Goal: Book appointment/travel/reservation

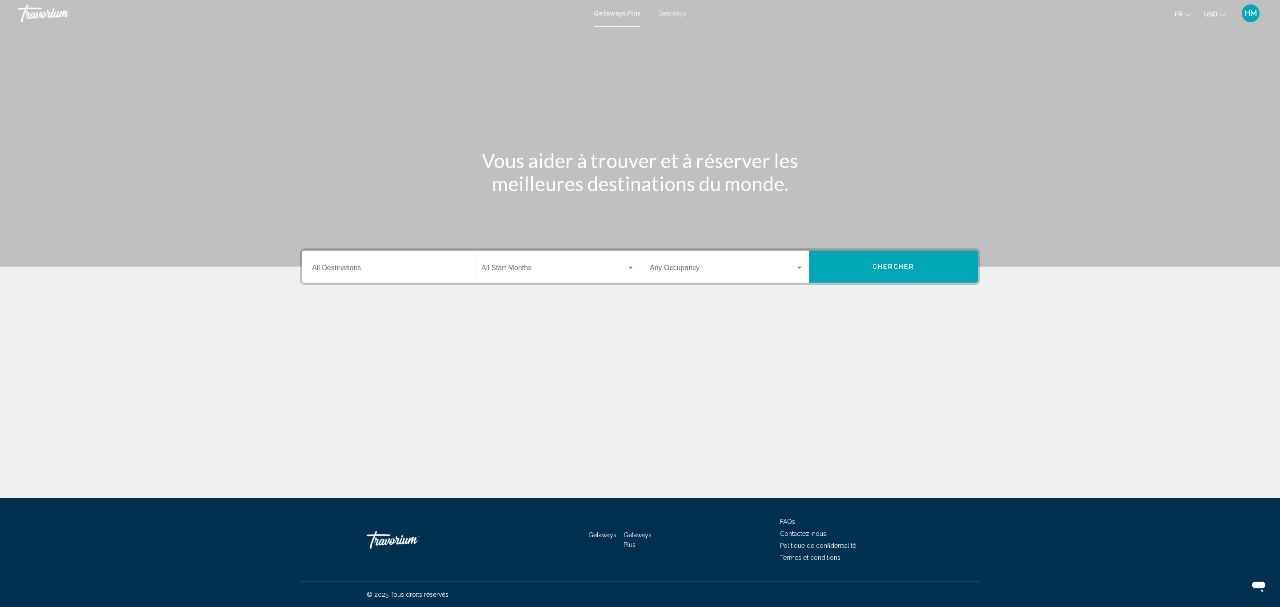
click at [339, 267] on input "Destination All Destinations" at bounding box center [389, 270] width 154 height 8
click at [320, 304] on icon "Toggle United States (44,077 units available)" at bounding box center [320, 308] width 7 height 9
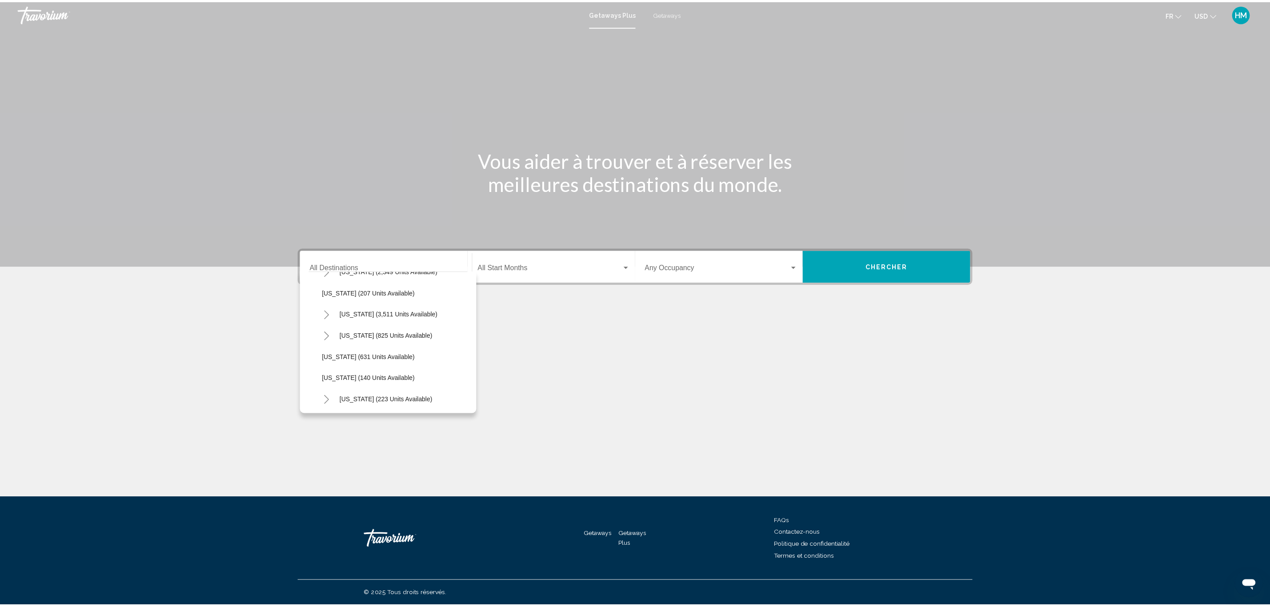
scroll to position [467, 0]
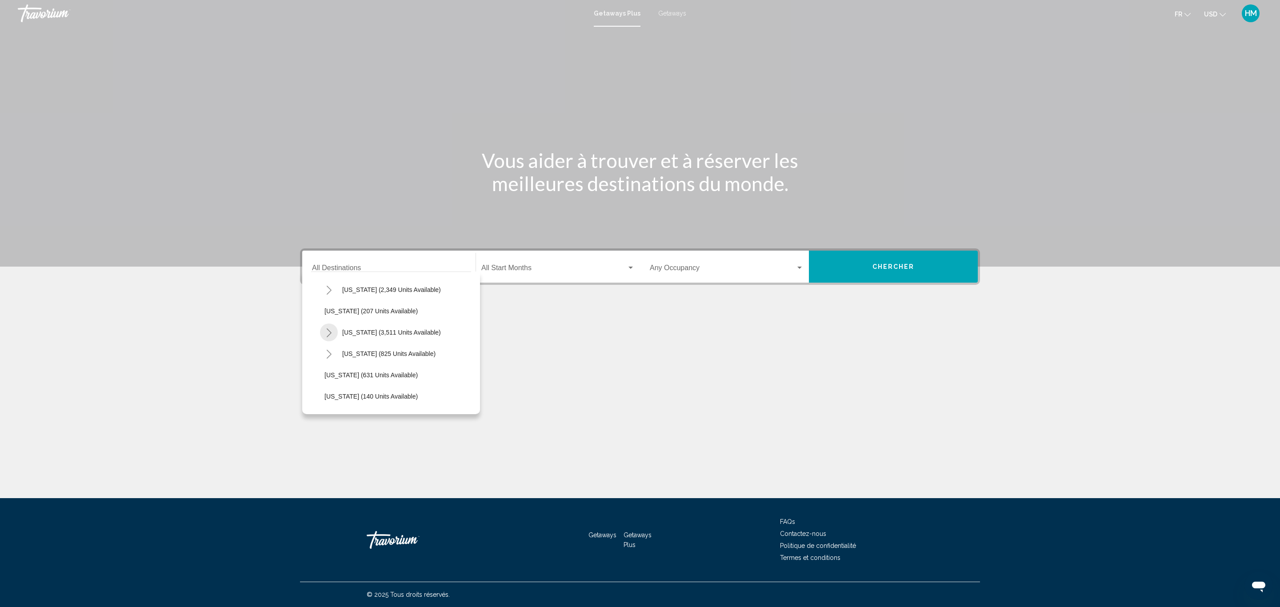
click at [328, 331] on icon "Toggle Nevada (3,511 units available)" at bounding box center [329, 332] width 5 height 9
click at [374, 351] on span "Las Vegas (1,407 units available)" at bounding box center [397, 353] width 128 height 7
type input "**********"
click at [520, 268] on span "Search widget" at bounding box center [553, 270] width 145 height 8
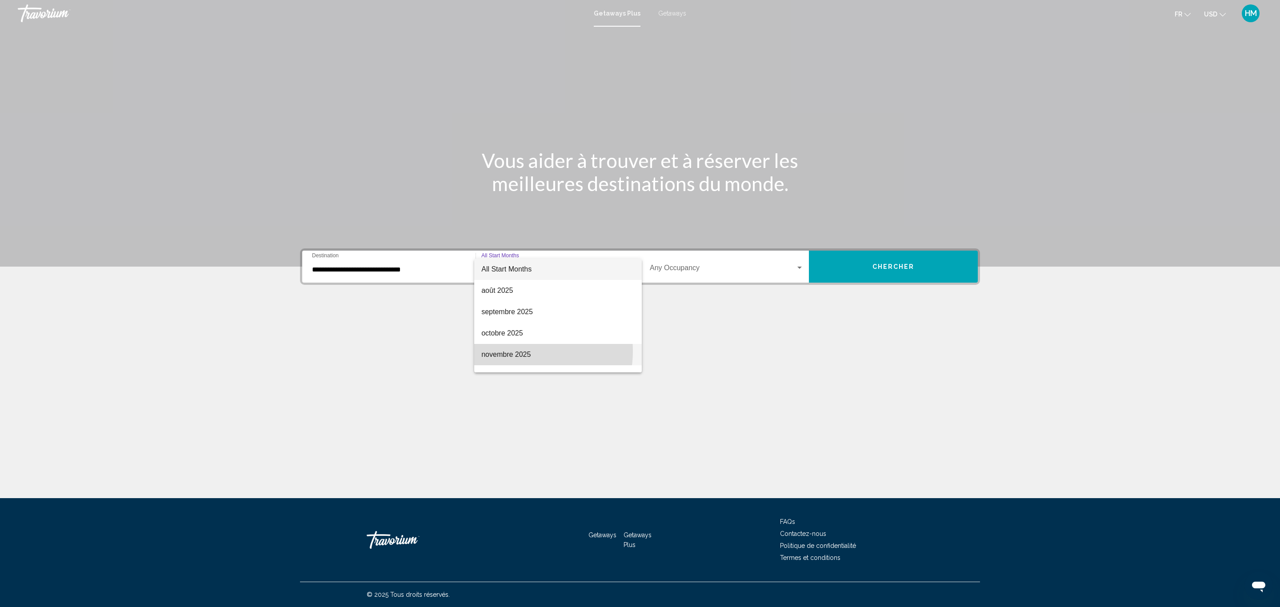
click at [523, 351] on span "novembre 2025" at bounding box center [557, 354] width 153 height 21
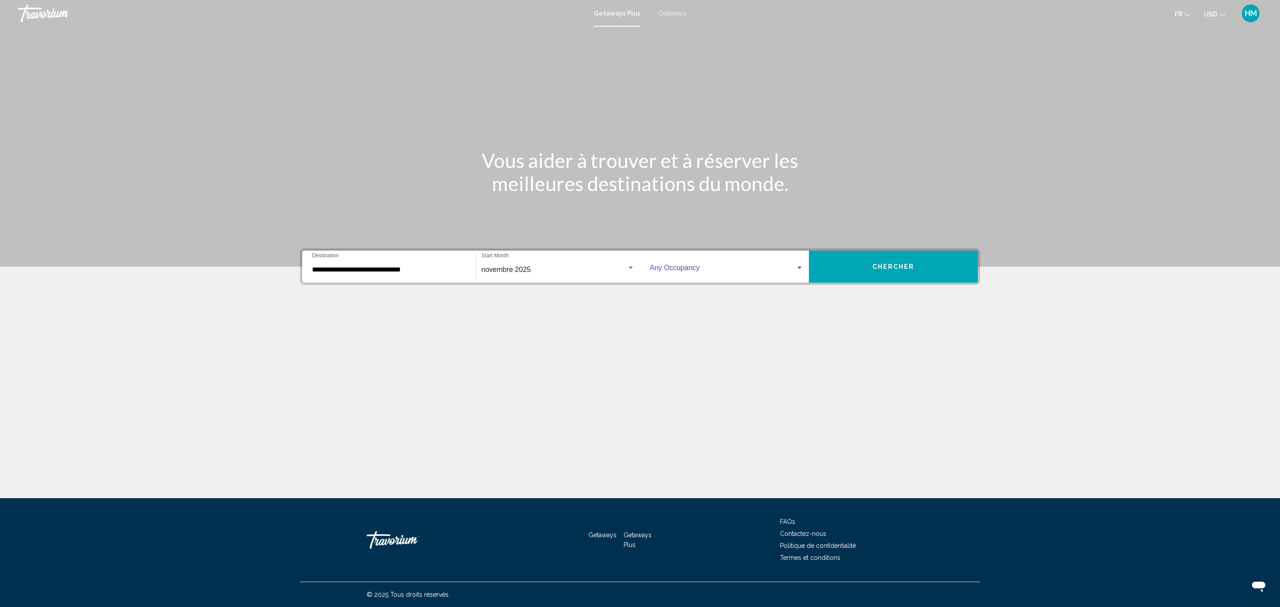
click at [683, 267] on span "Search widget" at bounding box center [723, 270] width 146 height 8
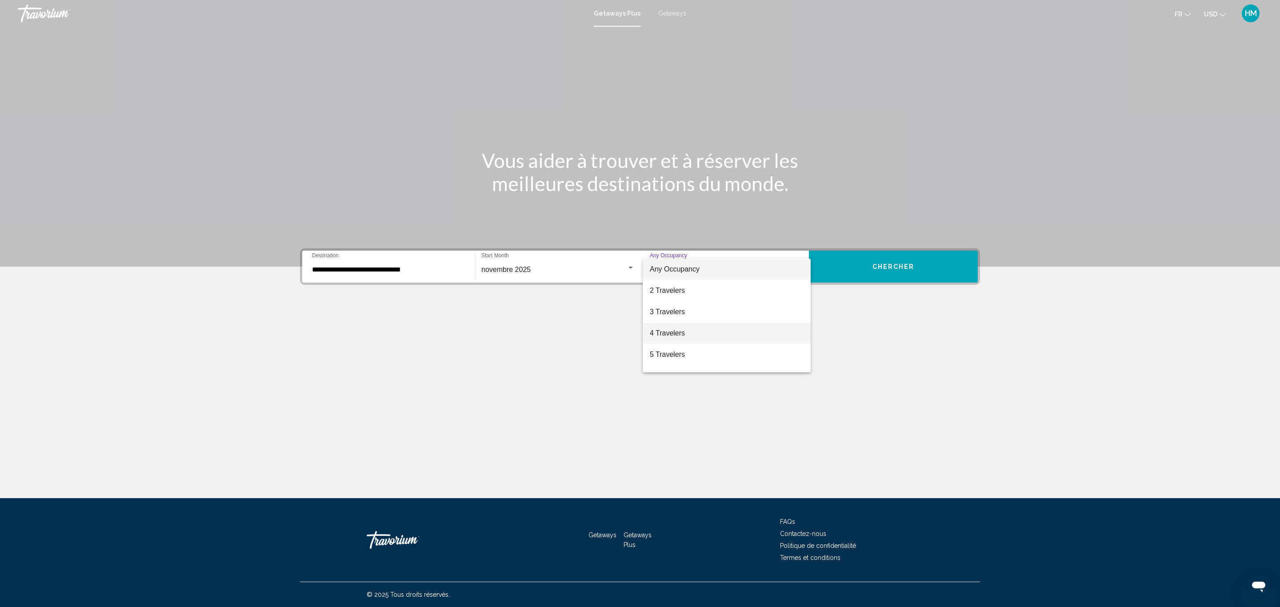
click at [688, 331] on span "4 Travelers" at bounding box center [727, 333] width 154 height 21
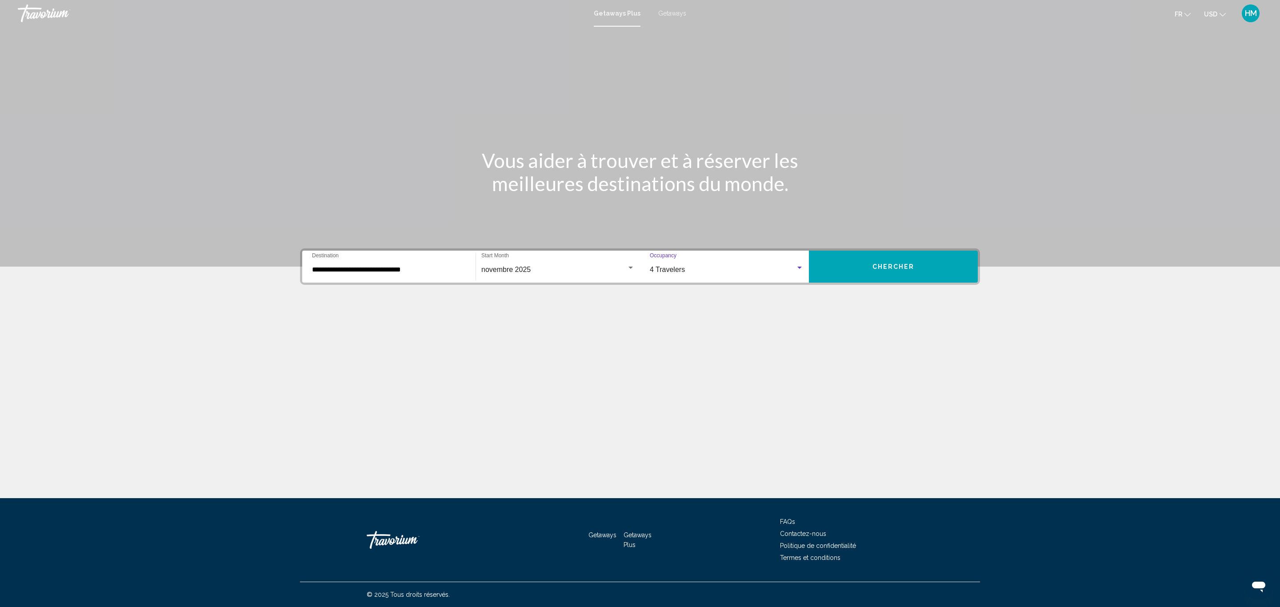
click at [908, 264] on span "Chercher" at bounding box center [893, 267] width 42 height 7
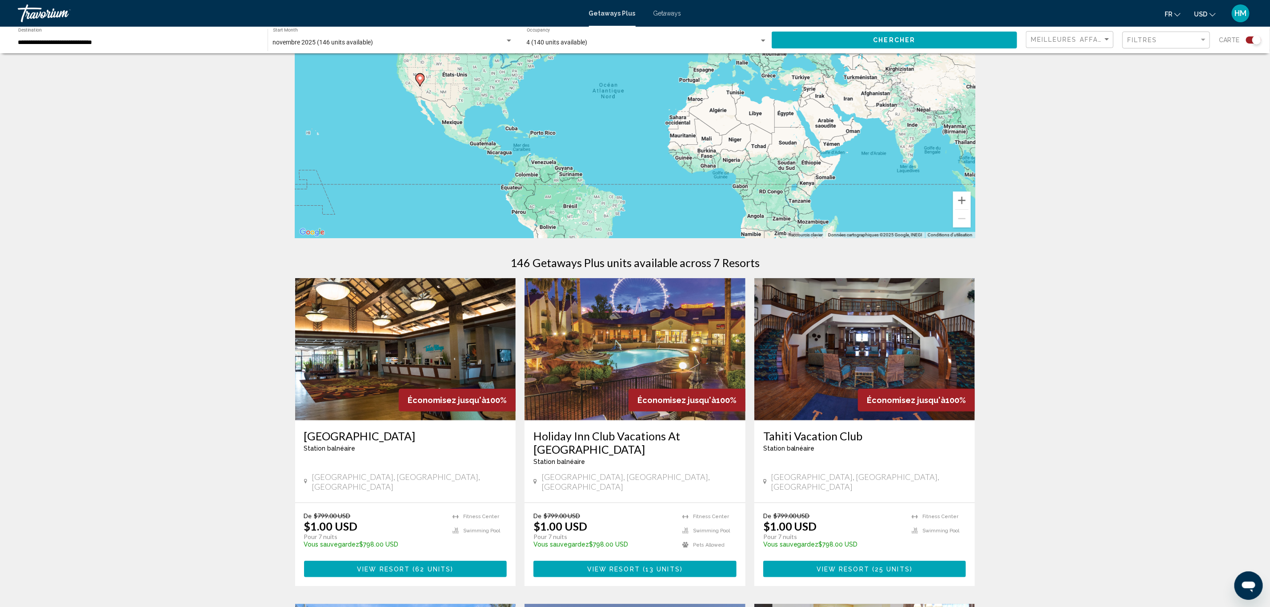
scroll to position [200, 0]
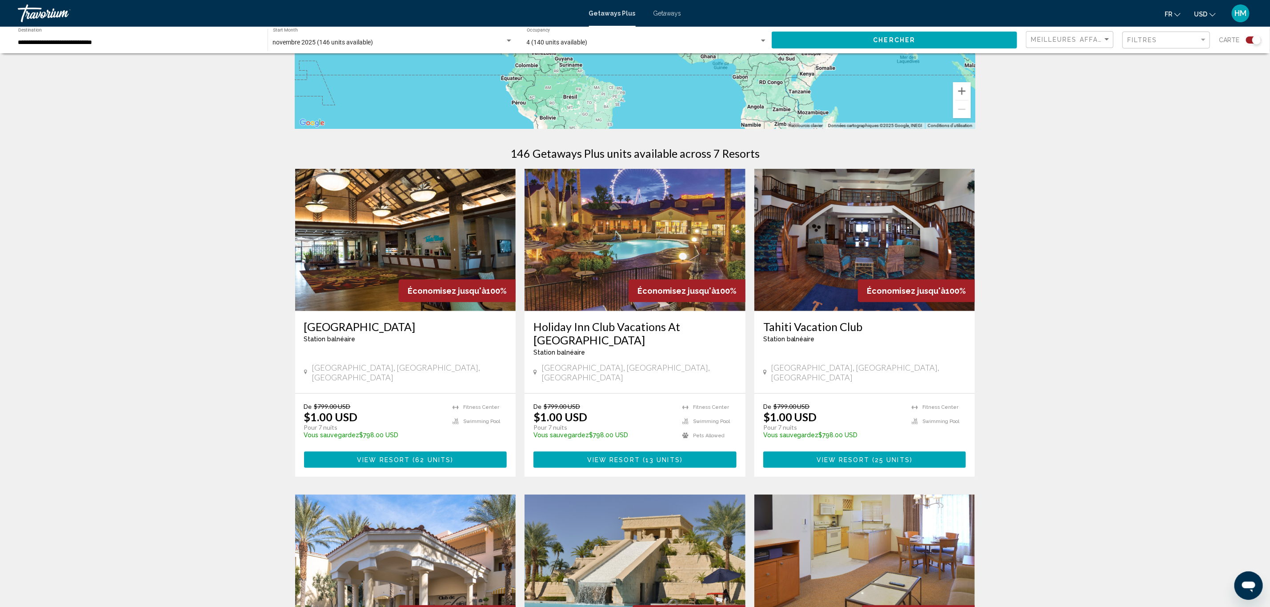
click at [383, 456] on span "View Resort" at bounding box center [383, 459] width 53 height 7
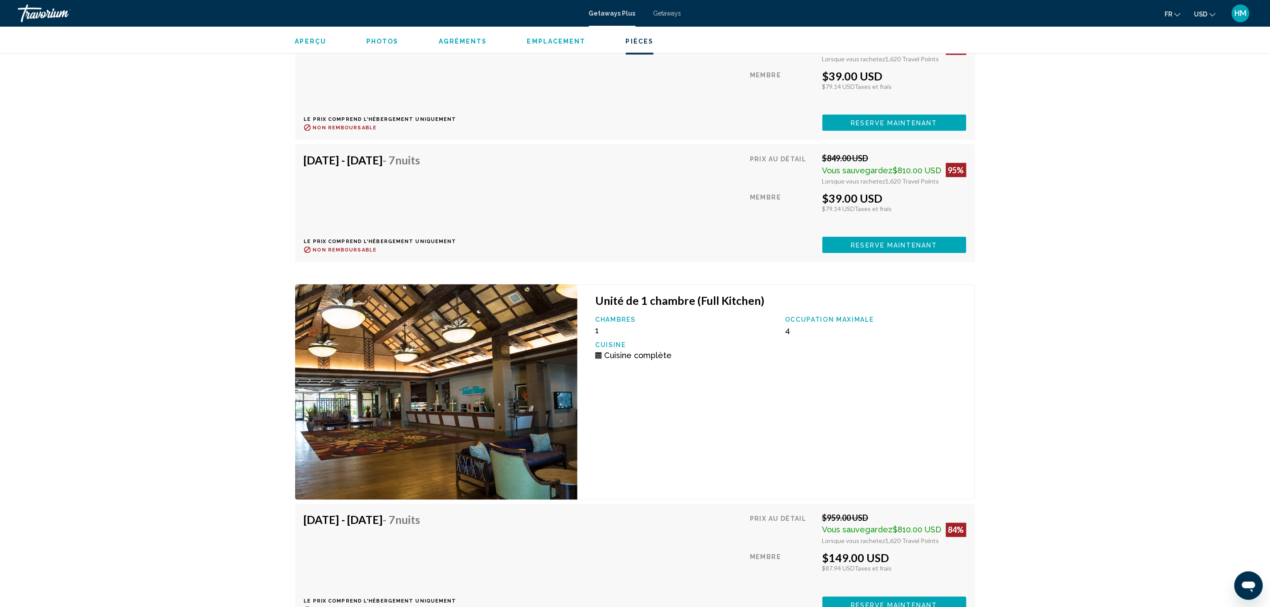
scroll to position [3467, 0]
click at [675, 10] on span "Getaways" at bounding box center [667, 13] width 28 height 7
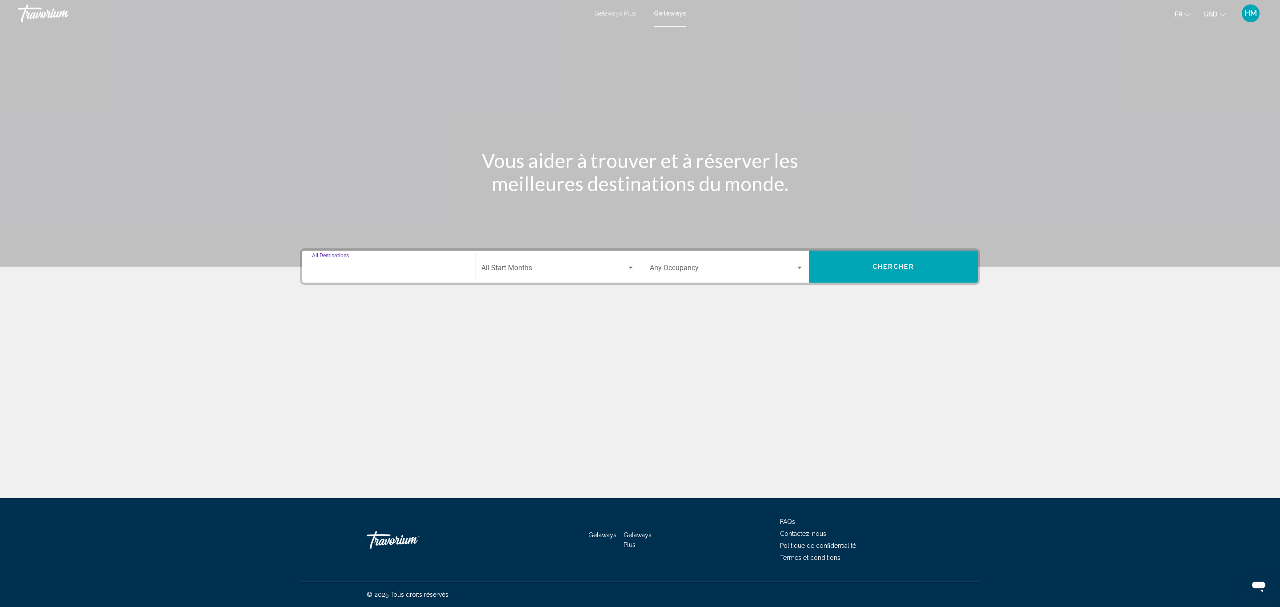
click at [413, 271] on input "Destination All Destinations" at bounding box center [389, 270] width 154 height 8
click at [320, 307] on icon "Toggle United States (650,621 units available)" at bounding box center [320, 308] width 7 height 9
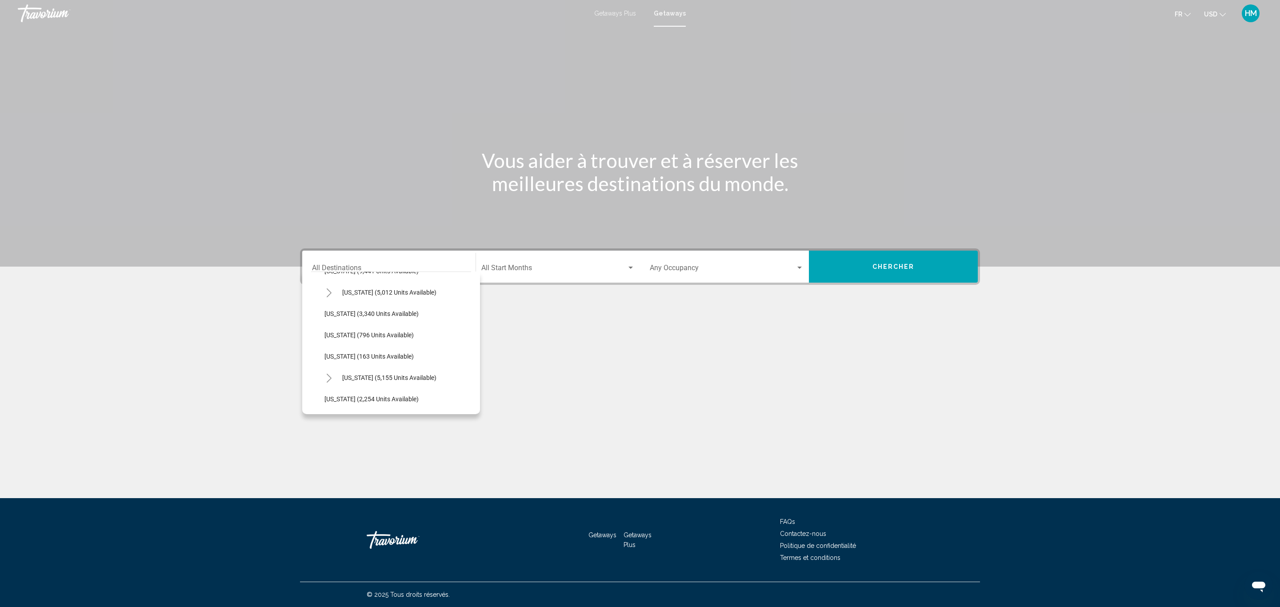
scroll to position [467, 0]
click at [326, 348] on button "Toggle Nevada (9,374 units available)" at bounding box center [329, 354] width 18 height 18
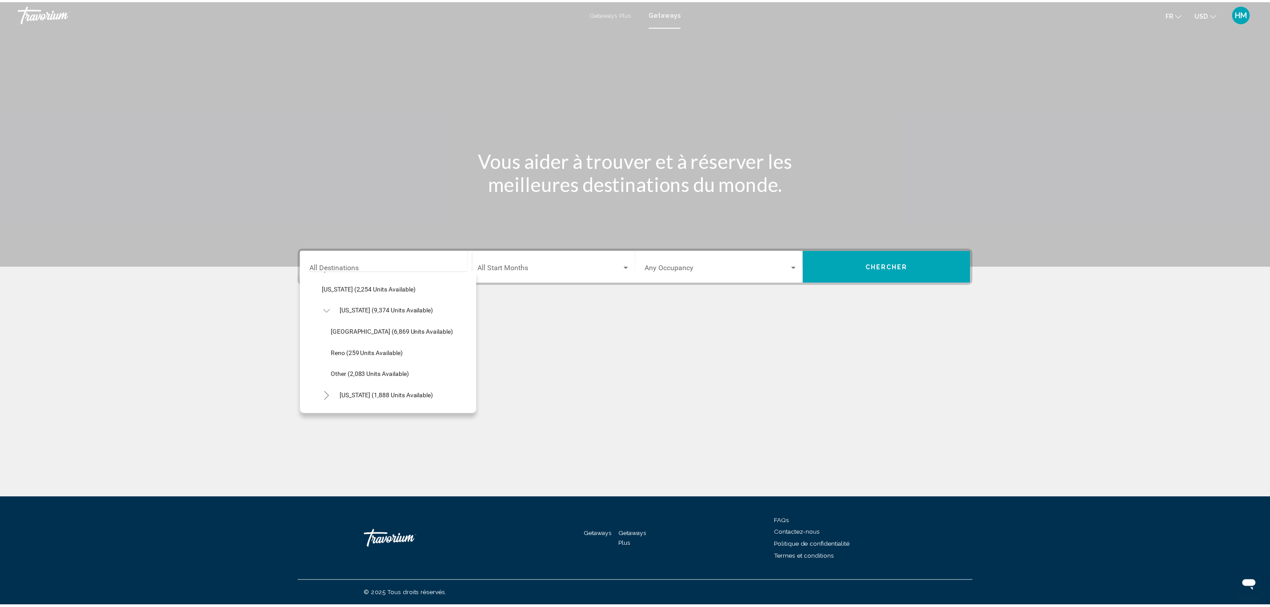
scroll to position [533, 0]
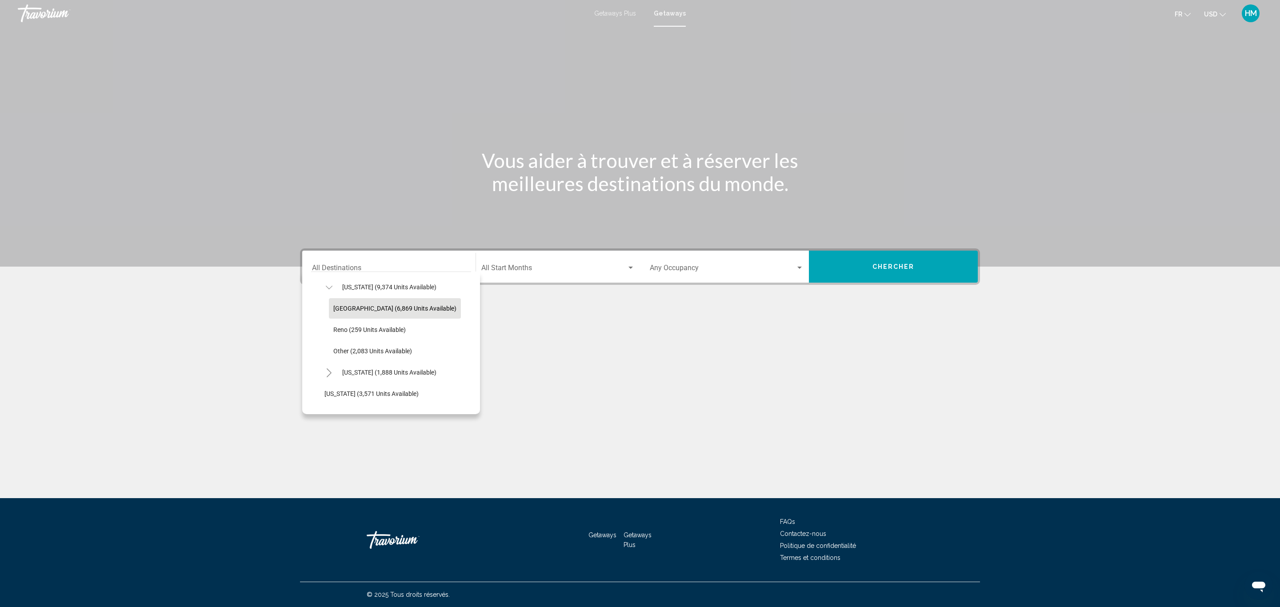
click at [360, 311] on span "[GEOGRAPHIC_DATA] (6,869 units available)" at bounding box center [394, 308] width 123 height 7
type input "**********"
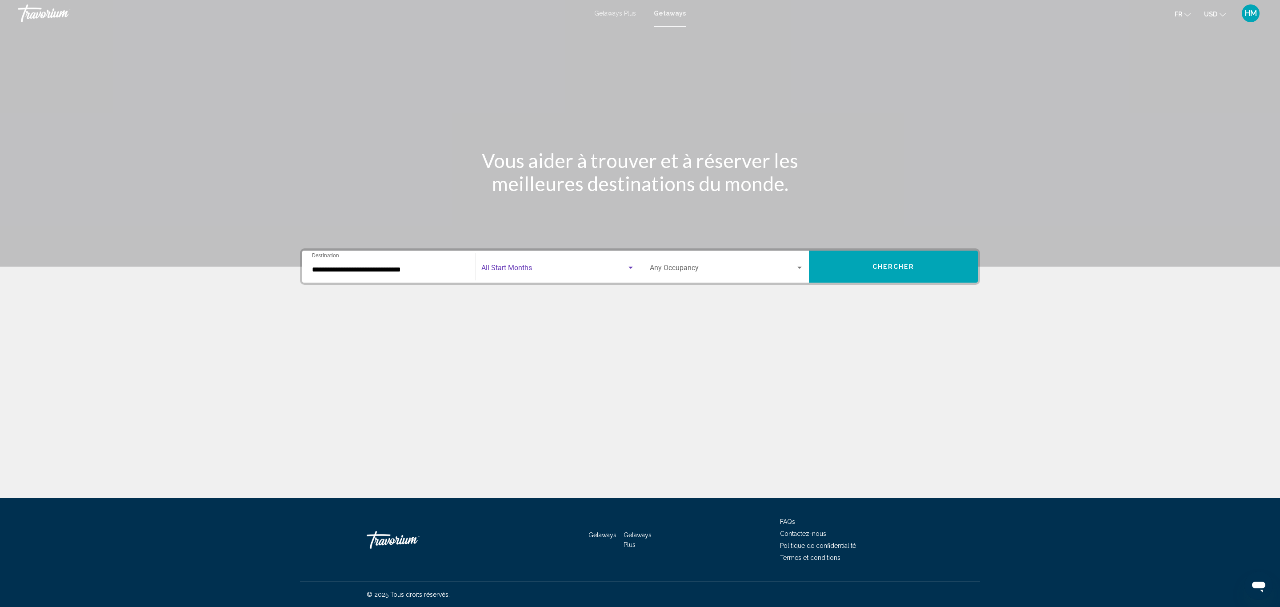
click at [528, 273] on span "Search widget" at bounding box center [553, 270] width 145 height 8
click at [528, 352] on span "novembre 2025" at bounding box center [557, 354] width 153 height 21
click at [684, 271] on span "Search widget" at bounding box center [723, 270] width 146 height 8
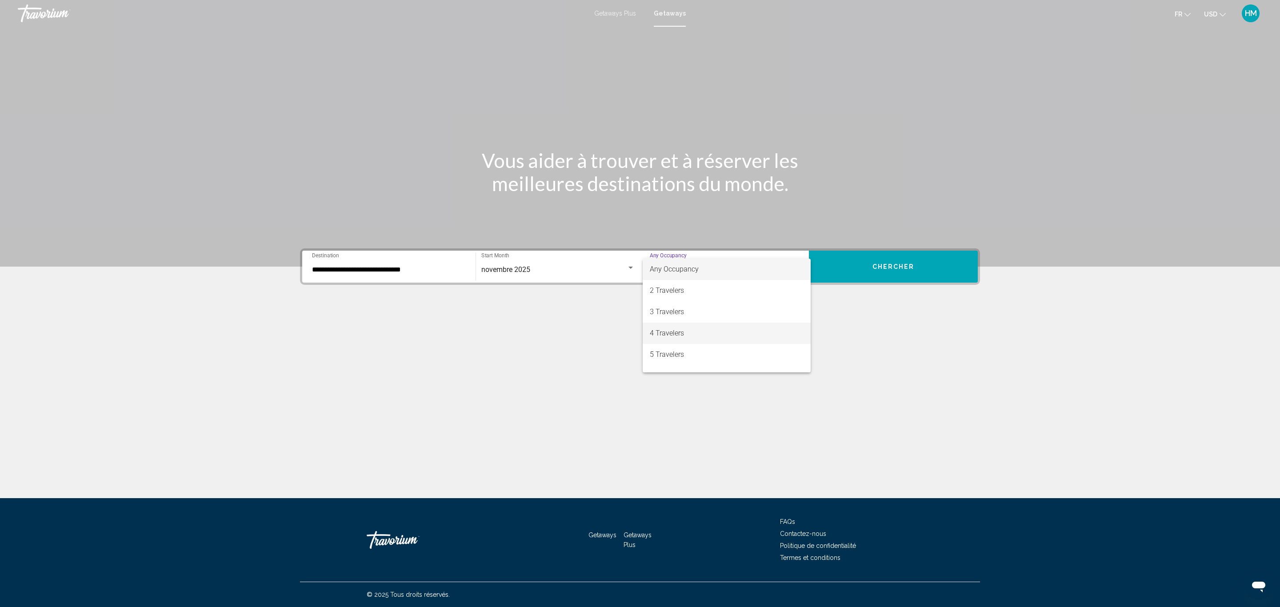
click at [693, 333] on span "4 Travelers" at bounding box center [727, 333] width 154 height 21
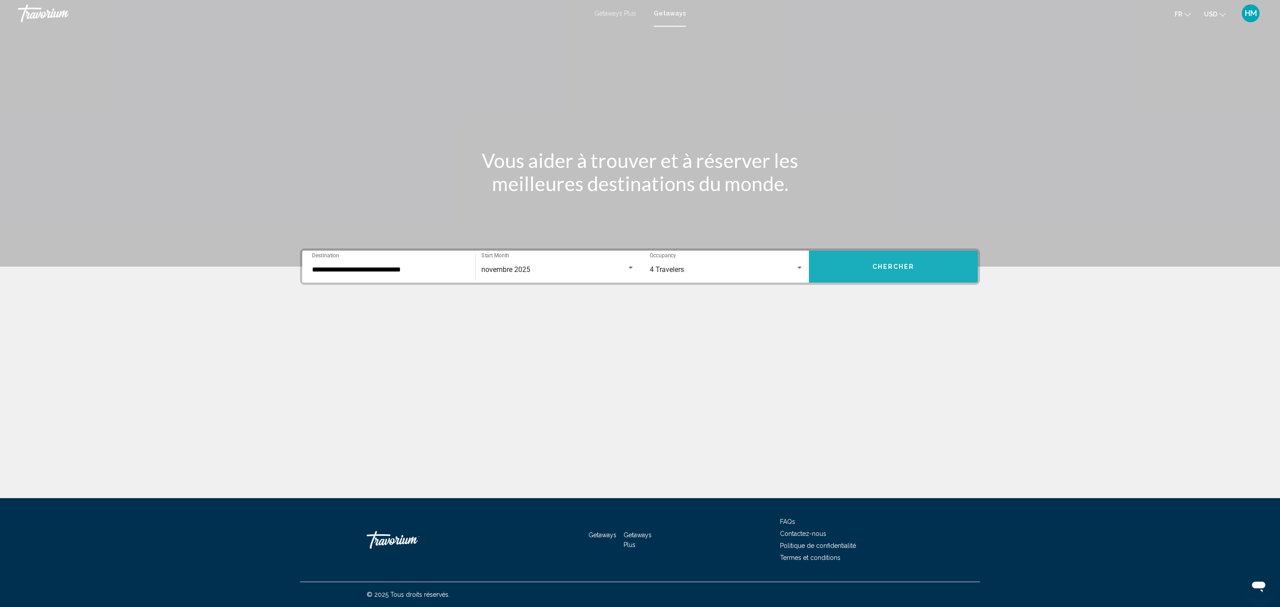
click at [879, 259] on button "Chercher" at bounding box center [893, 267] width 169 height 32
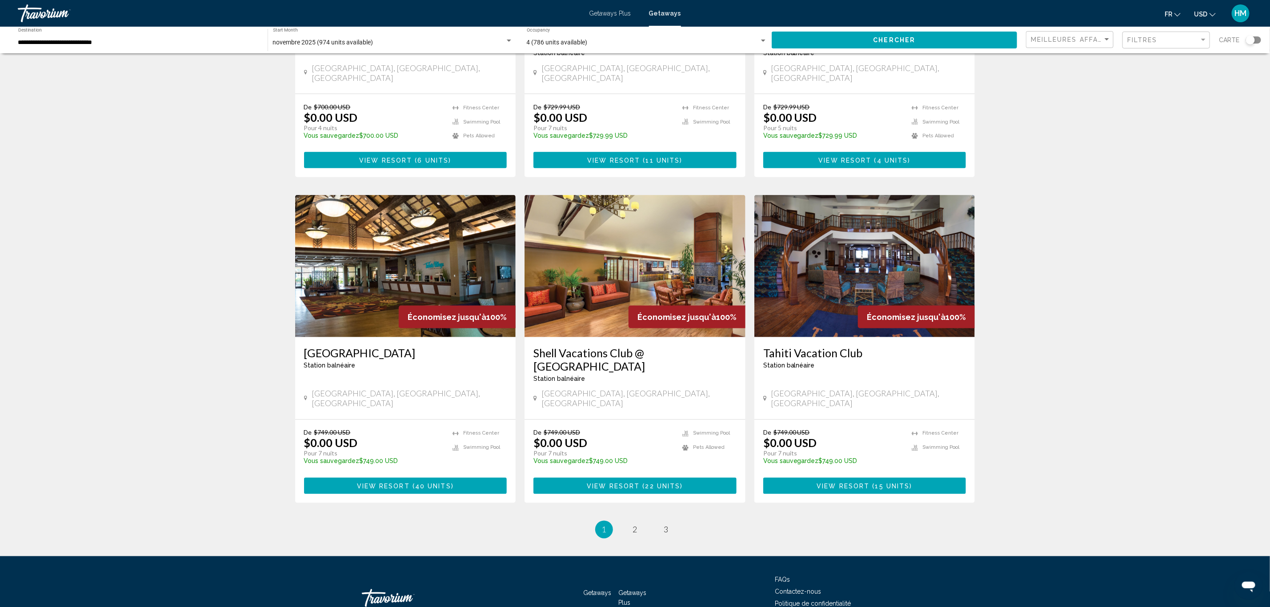
scroll to position [883, 0]
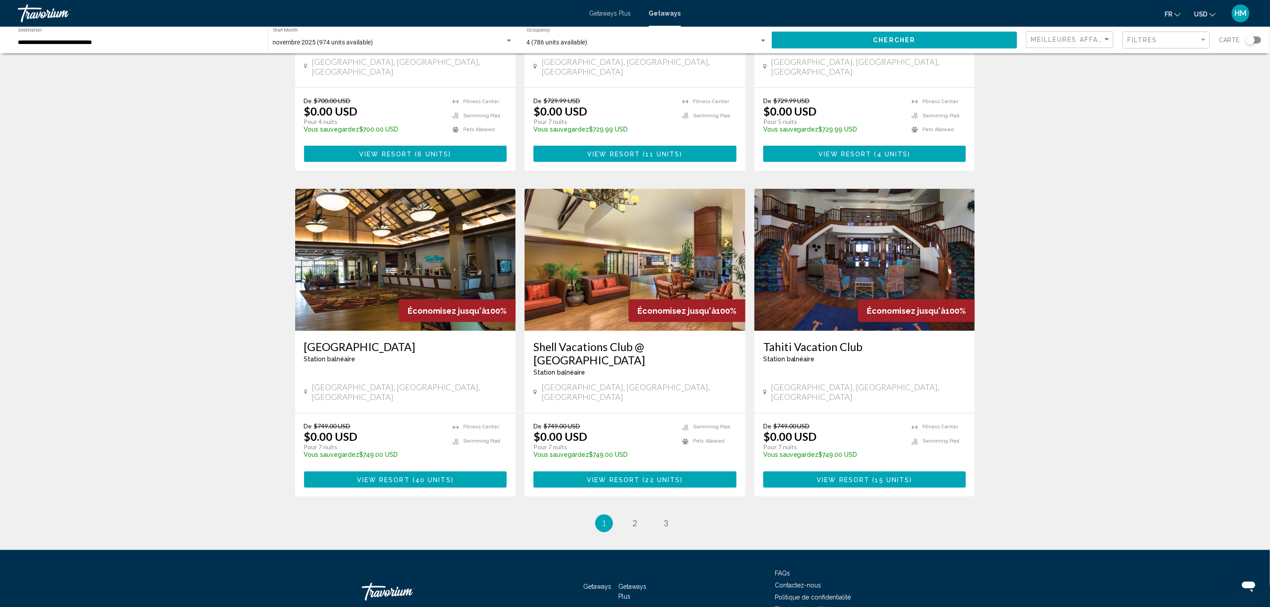
click at [372, 476] on span "View Resort" at bounding box center [383, 479] width 53 height 7
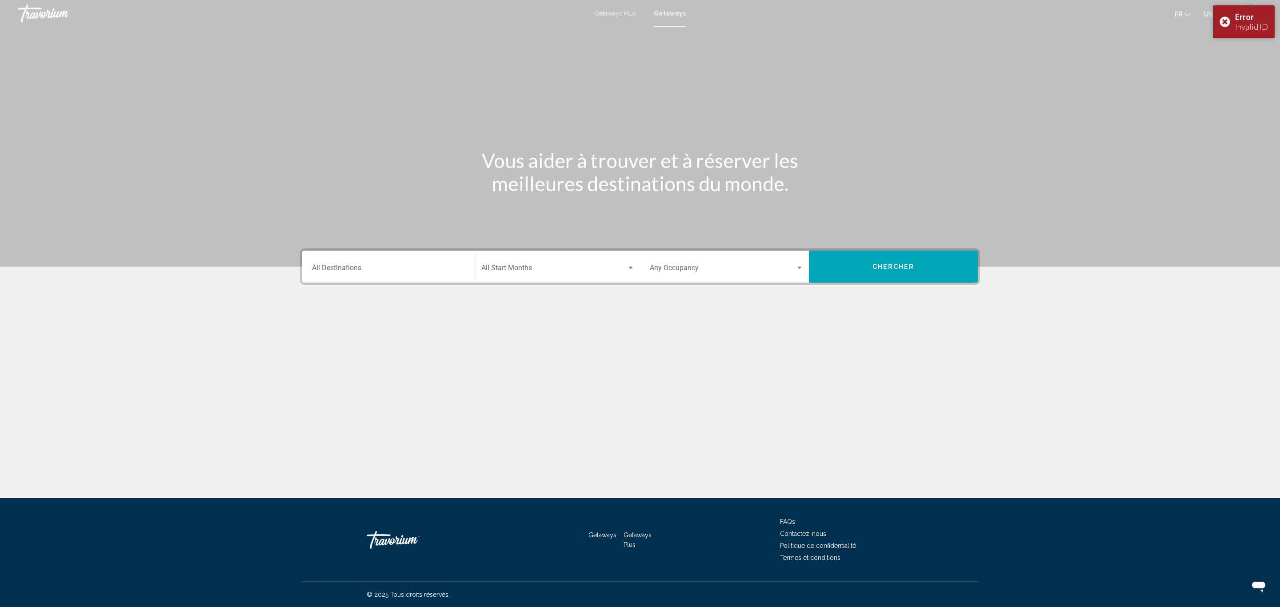
click at [416, 271] on input "Destination All Destinations" at bounding box center [389, 270] width 154 height 8
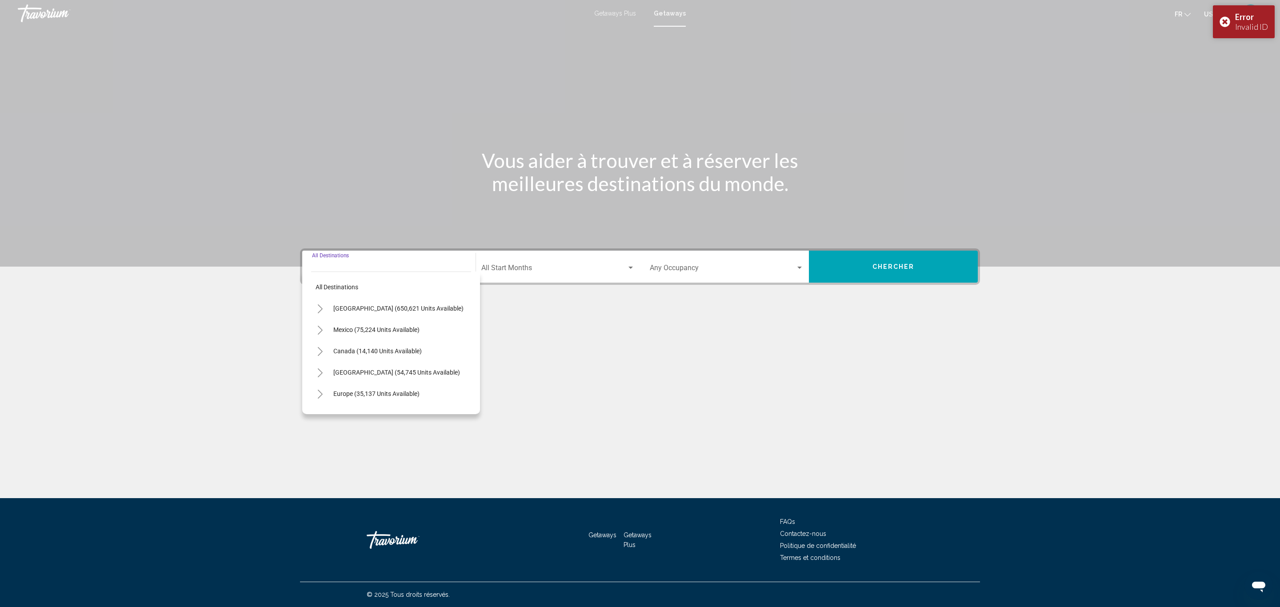
click at [320, 310] on icon "Toggle United States (650,621 units available)" at bounding box center [320, 308] width 5 height 9
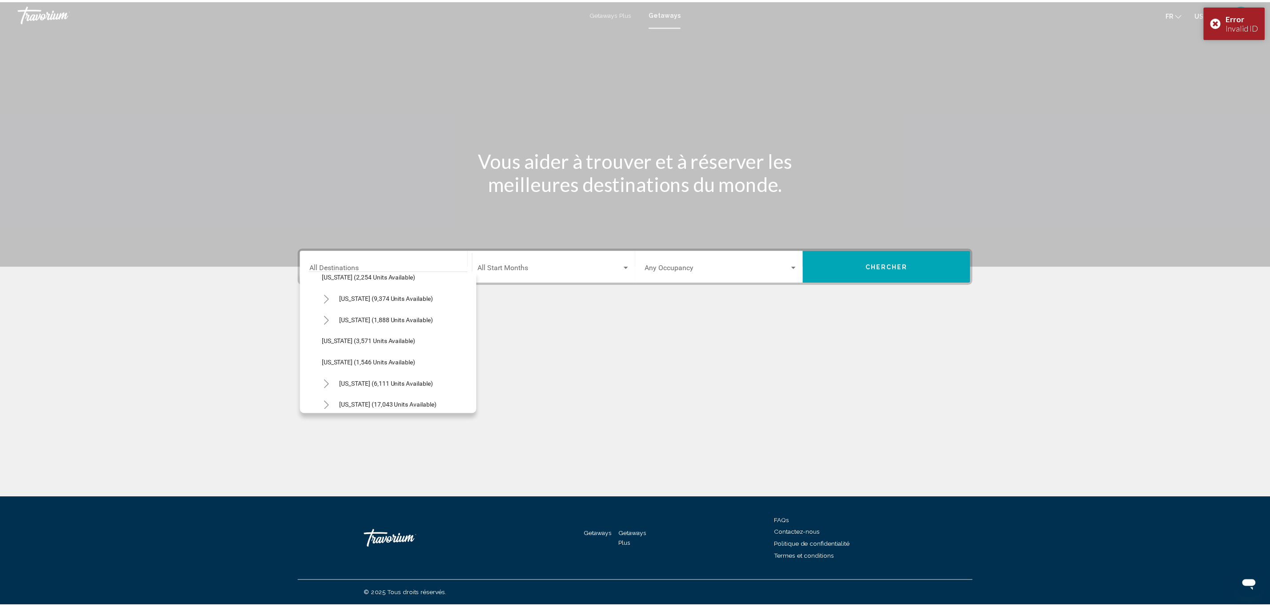
scroll to position [533, 0]
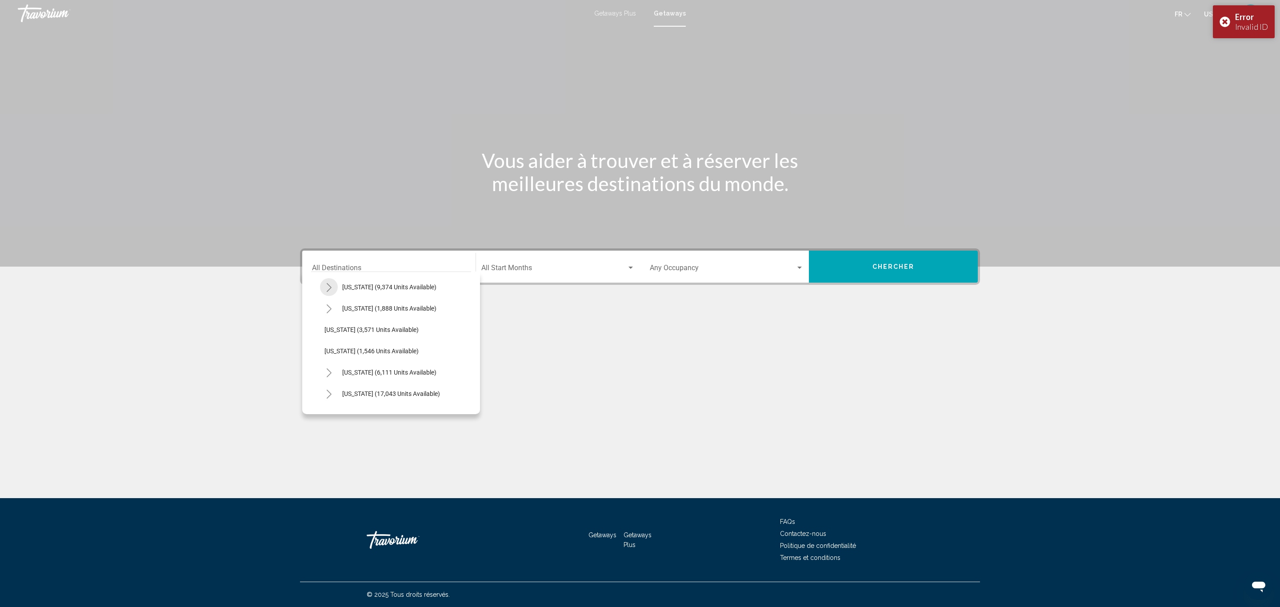
click at [326, 284] on icon "Toggle Nevada (9,374 units available)" at bounding box center [329, 287] width 7 height 9
click at [359, 308] on span "[GEOGRAPHIC_DATA] (6,869 units available)" at bounding box center [394, 308] width 123 height 7
type input "**********"
click at [532, 262] on div "Start Month All Start Months" at bounding box center [557, 267] width 153 height 28
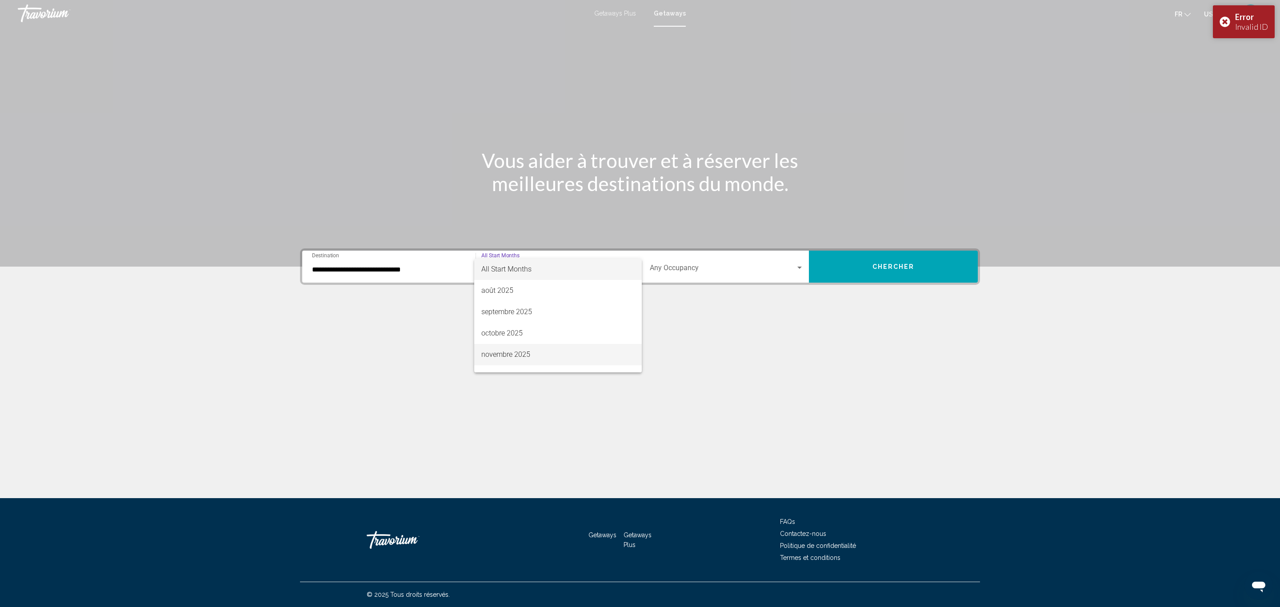
drag, startPoint x: 528, startPoint y: 351, endPoint x: 539, endPoint y: 342, distance: 14.2
click at [527, 351] on span "novembre 2025" at bounding box center [557, 354] width 153 height 21
click at [697, 267] on span "Search widget" at bounding box center [723, 270] width 146 height 8
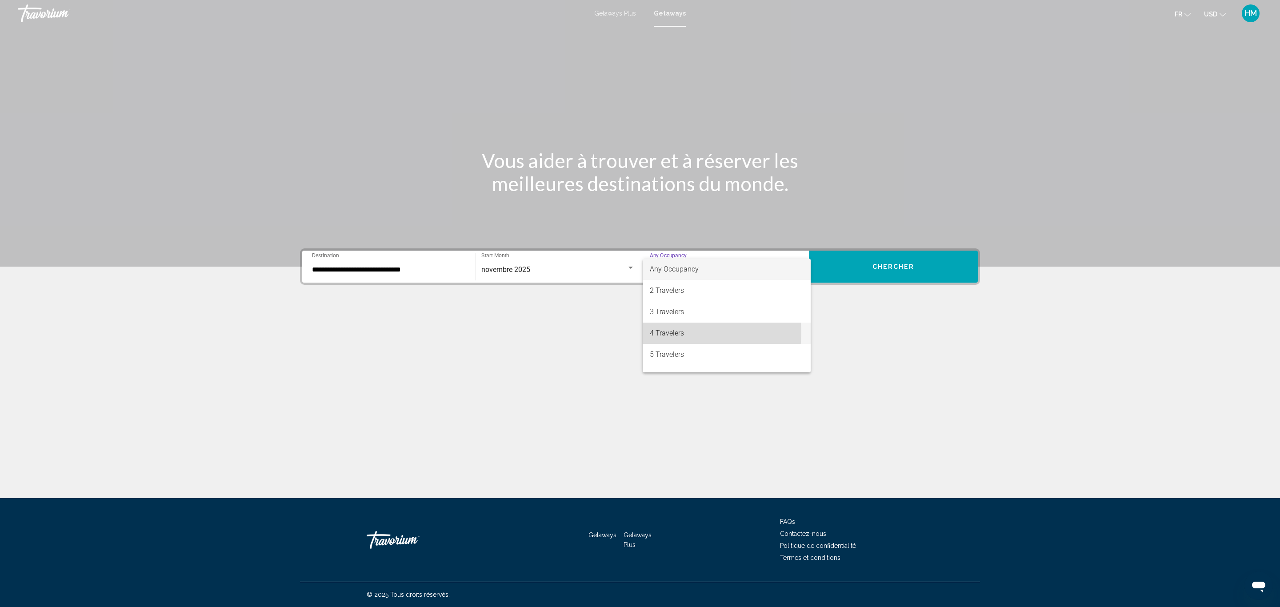
click at [684, 332] on span "4 Travelers" at bounding box center [727, 333] width 154 height 21
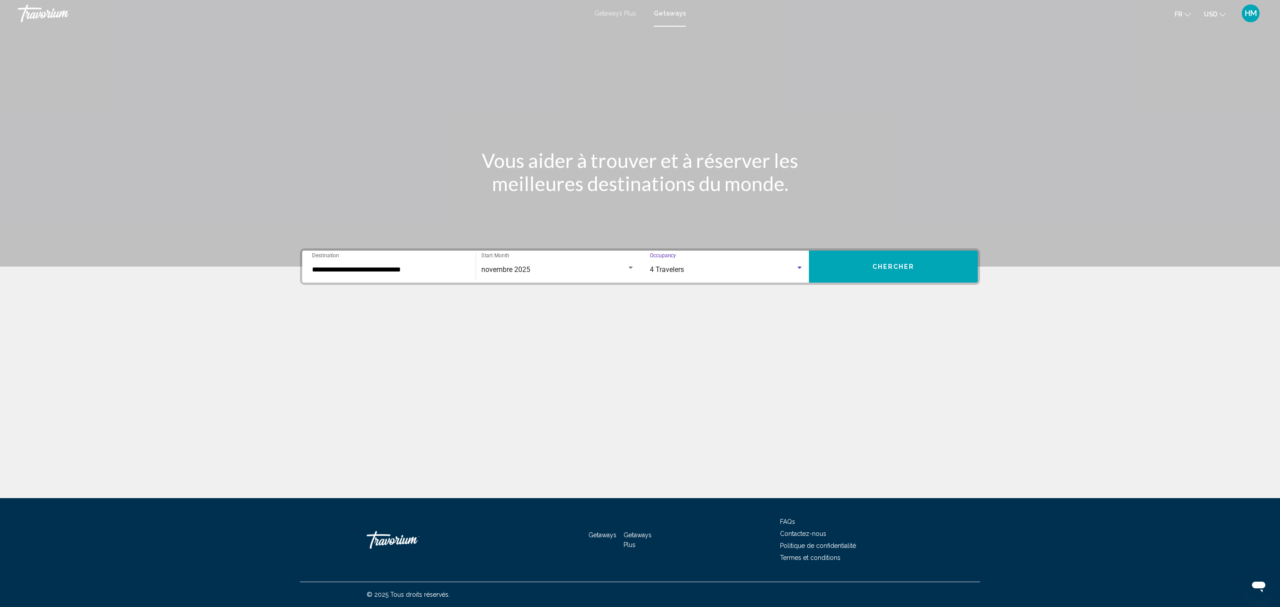
click at [903, 266] on span "Chercher" at bounding box center [893, 267] width 42 height 7
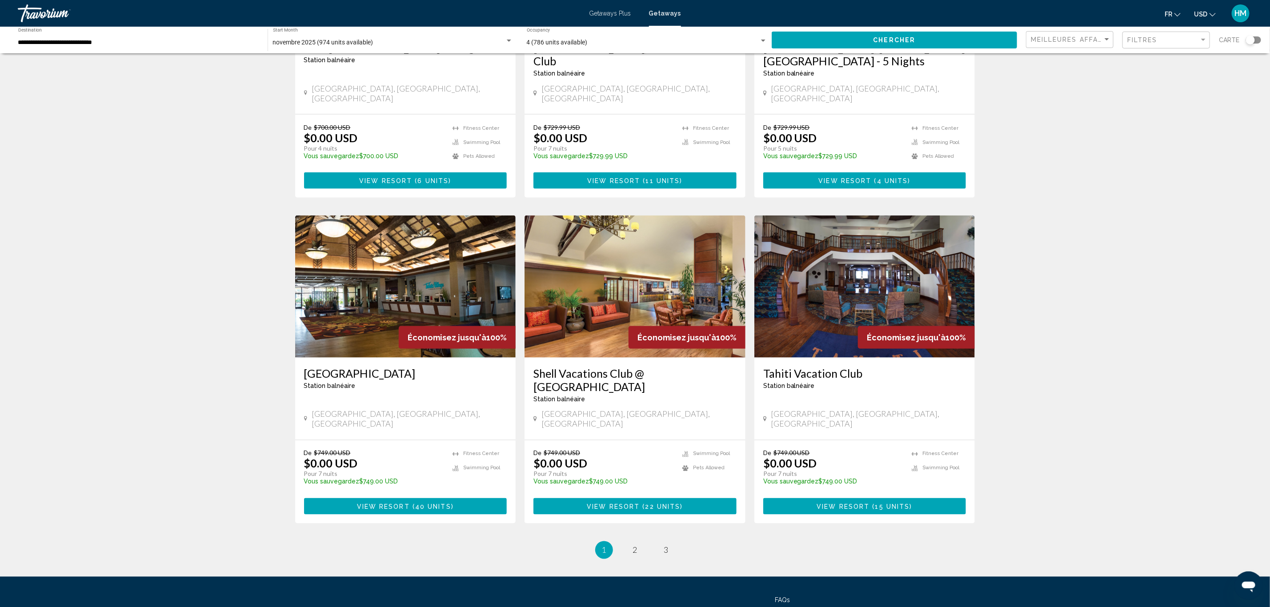
scroll to position [883, 0]
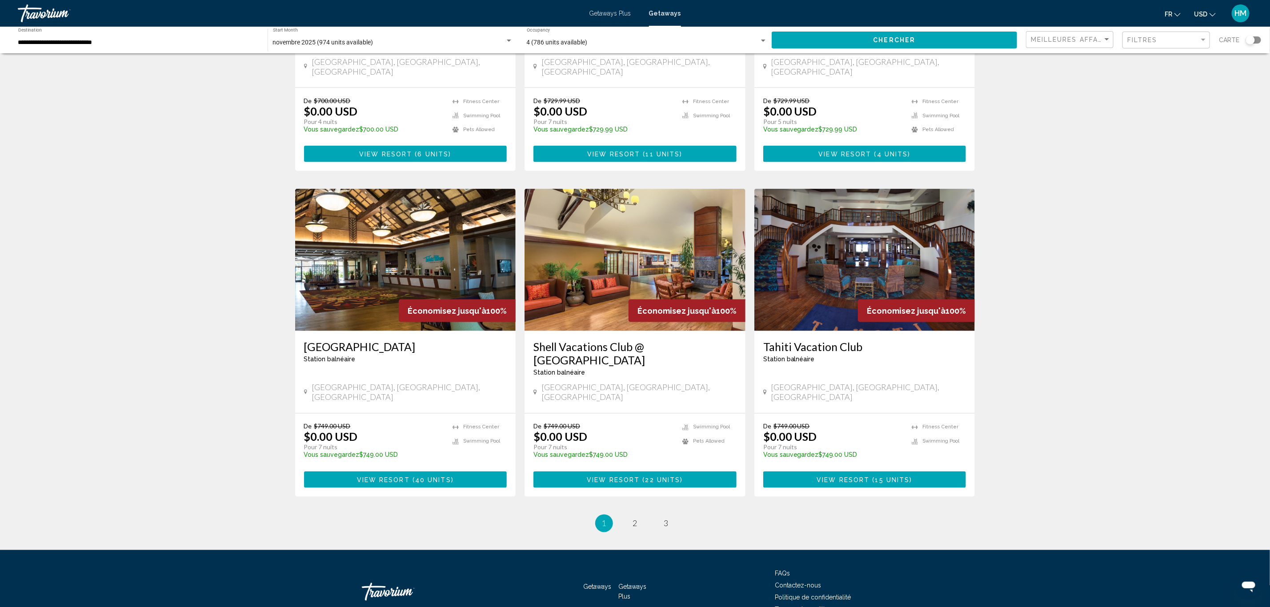
click at [353, 340] on h3 "[GEOGRAPHIC_DATA]" at bounding box center [405, 346] width 203 height 13
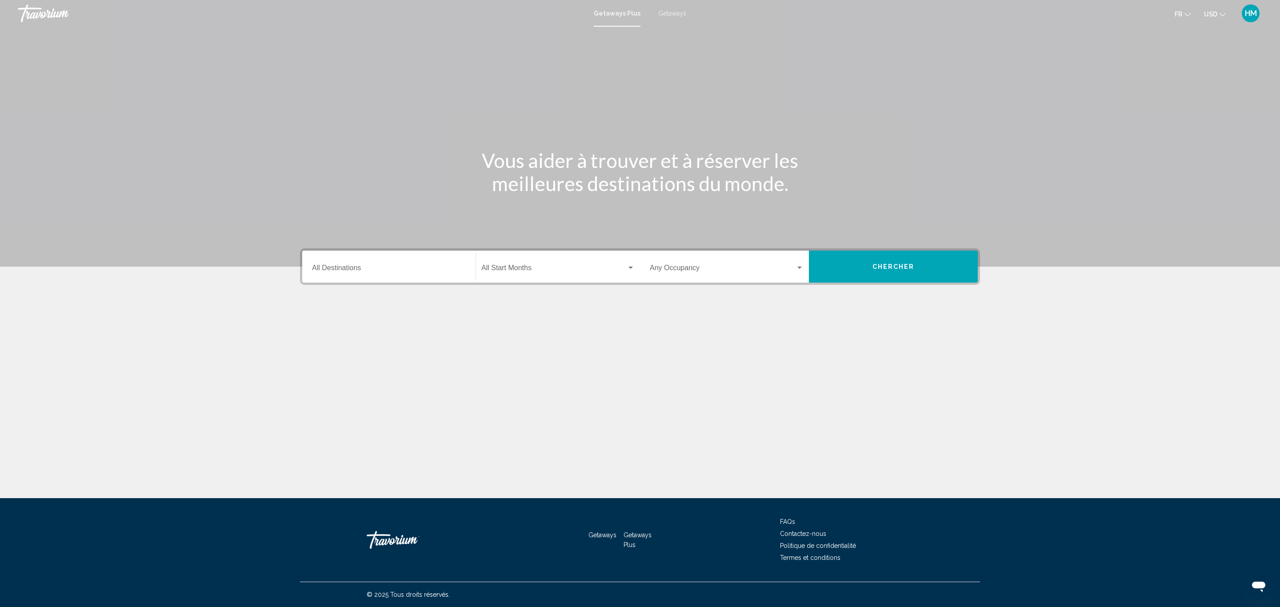
click at [375, 267] on input "Destination All Destinations" at bounding box center [389, 270] width 154 height 8
click at [677, 14] on span "Getaways" at bounding box center [672, 13] width 28 height 7
click at [393, 263] on div "Destination All Destinations" at bounding box center [389, 267] width 154 height 28
click at [320, 309] on icon "Toggle United States (650,621 units available)" at bounding box center [320, 308] width 5 height 9
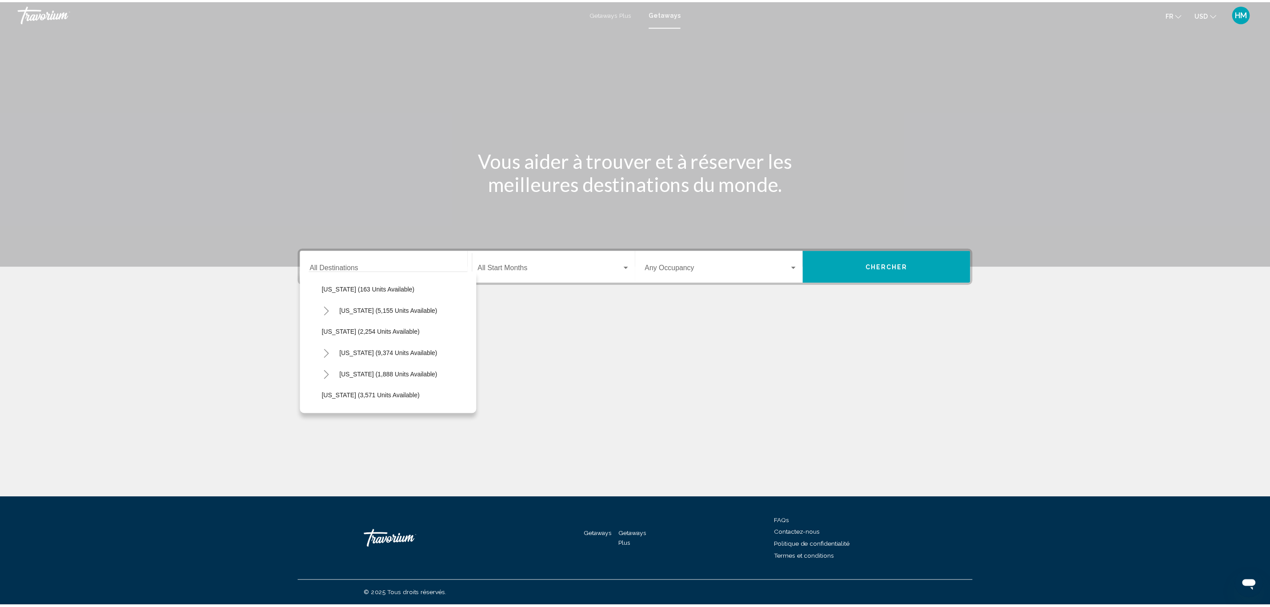
scroll to position [533, 0]
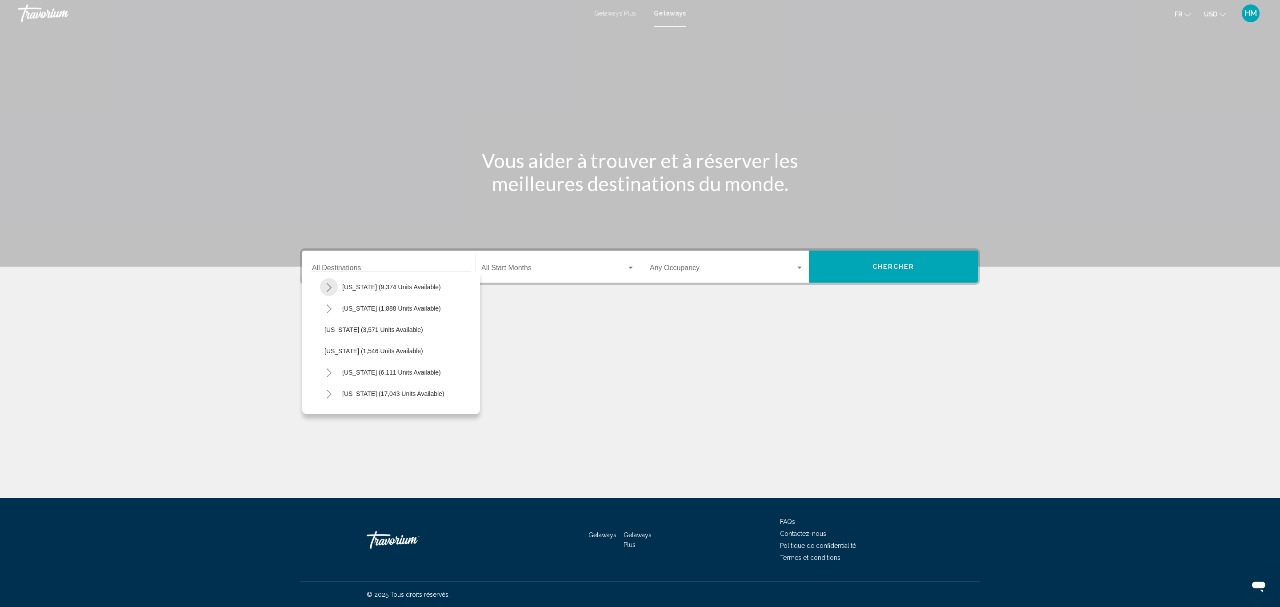
click at [327, 286] on icon "Toggle Nevada (9,374 units available)" at bounding box center [329, 287] width 7 height 9
click at [359, 314] on button "[GEOGRAPHIC_DATA] (6,869 units available)" at bounding box center [397, 308] width 137 height 20
type input "**********"
click at [557, 260] on div "Start Month All Start Months" at bounding box center [557, 267] width 153 height 28
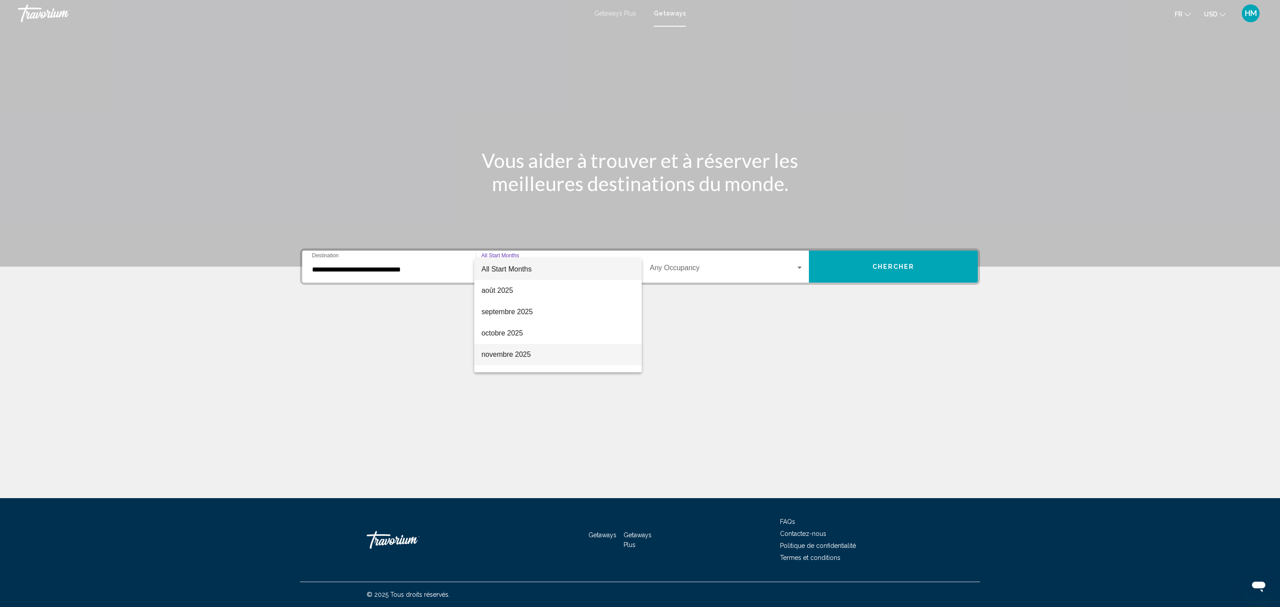
click at [528, 351] on span "novembre 2025" at bounding box center [557, 354] width 153 height 21
click at [669, 272] on span "Search widget" at bounding box center [723, 270] width 146 height 8
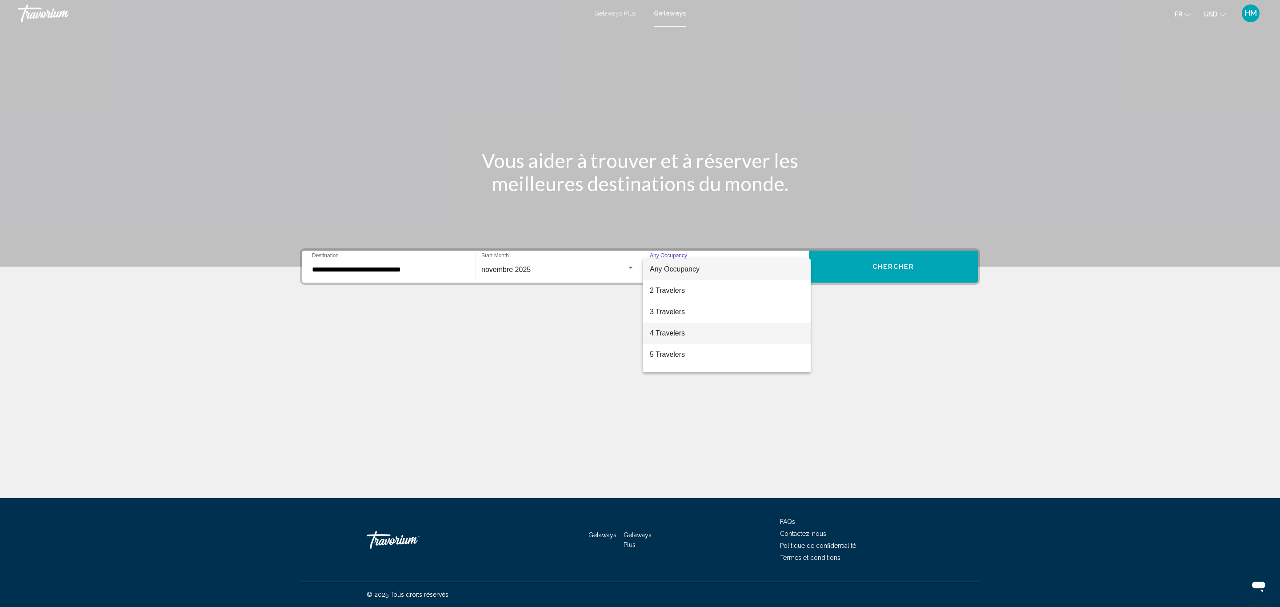
click at [684, 331] on span "4 Travelers" at bounding box center [727, 333] width 154 height 21
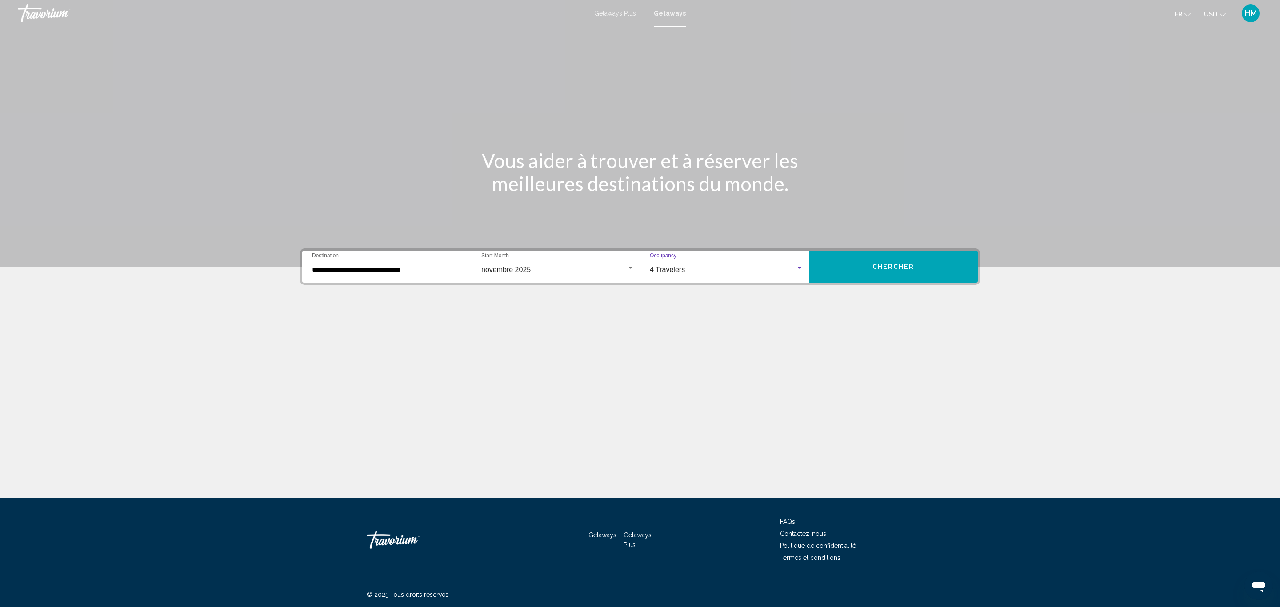
click at [900, 269] on span "Chercher" at bounding box center [893, 267] width 42 height 7
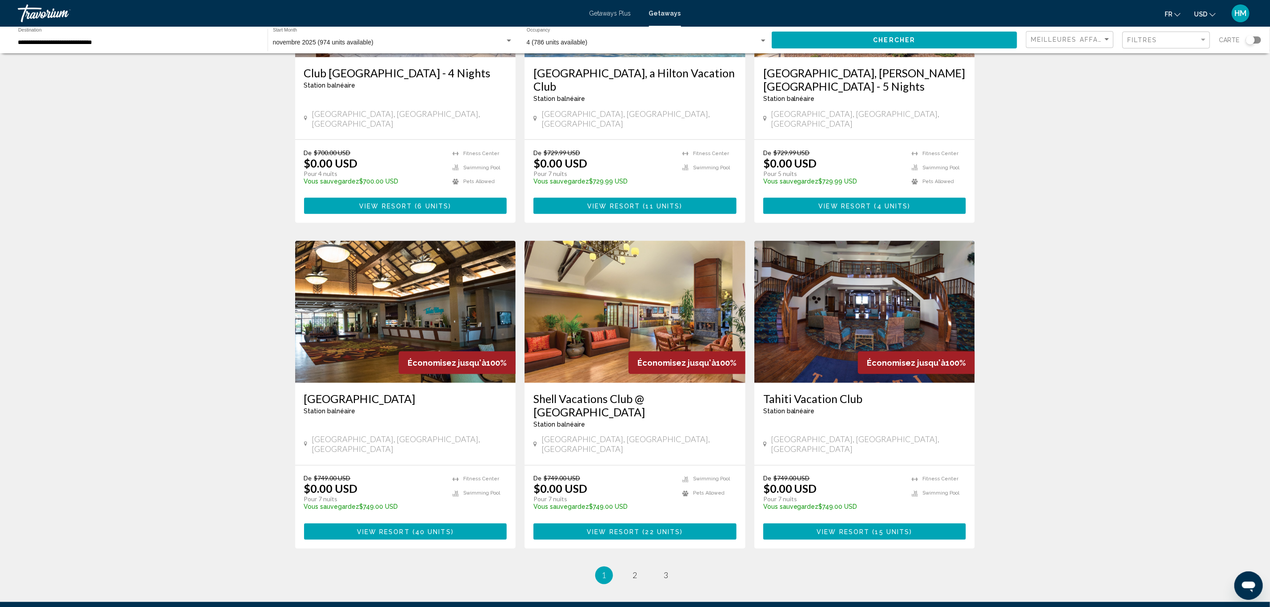
scroll to position [883, 0]
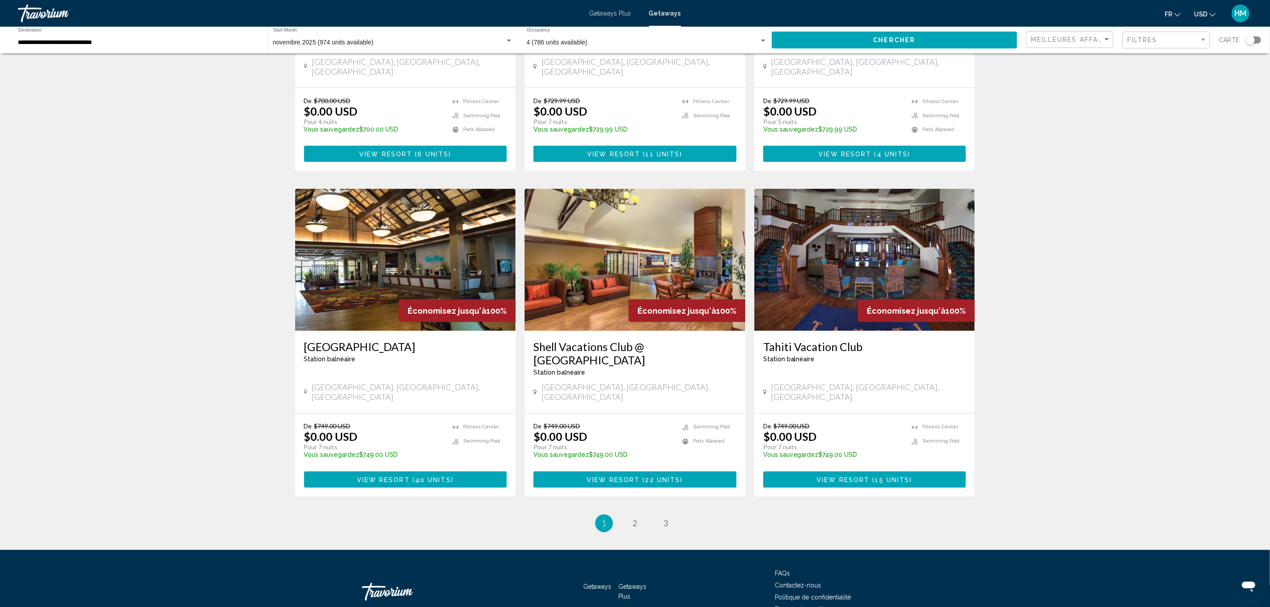
click at [356, 472] on button "View Resort ( 40 units )" at bounding box center [405, 480] width 203 height 16
